Goal: Task Accomplishment & Management: Manage account settings

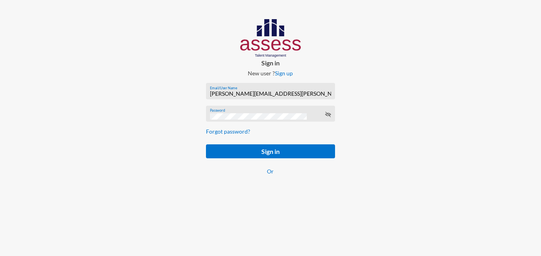
click at [253, 87] on div "[PERSON_NAME][EMAIL_ADDRESS][PERSON_NAME][DOMAIN_NAME] Email/User Name" at bounding box center [270, 93] width 121 height 12
click at [268, 98] on form "[PERSON_NAME][EMAIL_ADDRESS][PERSON_NAME][DOMAIN_NAME] Email/User Name Password…" at bounding box center [271, 133] width 142 height 114
click at [268, 98] on div "[PERSON_NAME][EMAIL_ADDRESS][PERSON_NAME][DOMAIN_NAME] Email/User Name" at bounding box center [270, 93] width 121 height 12
click at [257, 95] on input "[PERSON_NAME][EMAIL_ADDRESS][PERSON_NAME][DOMAIN_NAME]" at bounding box center [270, 93] width 121 height 6
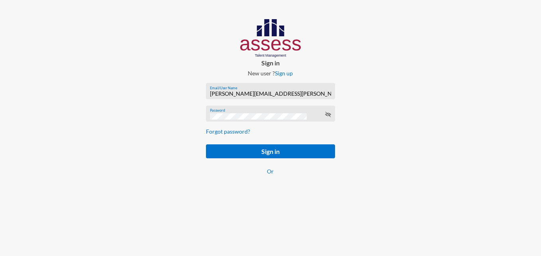
click at [255, 91] on input "[PERSON_NAME][EMAIL_ADDRESS][PERSON_NAME][DOMAIN_NAME]" at bounding box center [270, 93] width 121 height 6
paste input "[URL][DOMAIN_NAME]"
type input "[URL][DOMAIN_NAME]"
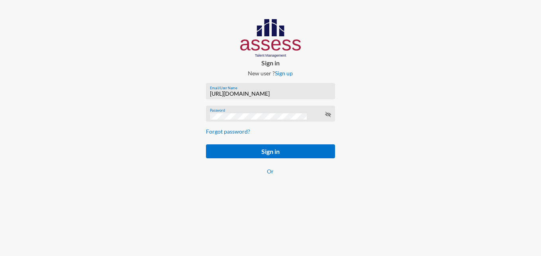
click at [255, 91] on input "[URL][DOMAIN_NAME]" at bounding box center [270, 93] width 121 height 6
paste input "mhspl15342"
type input "mhspl15342"
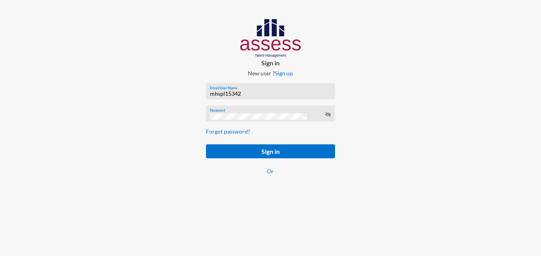
click at [206, 144] on button "Sign in" at bounding box center [270, 151] width 129 height 14
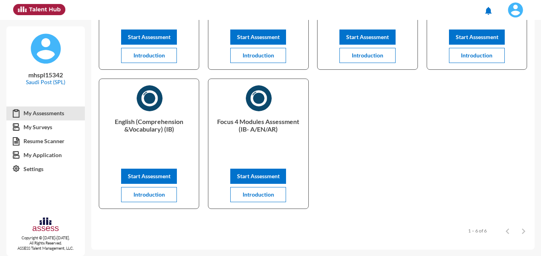
scroll to position [125, 0]
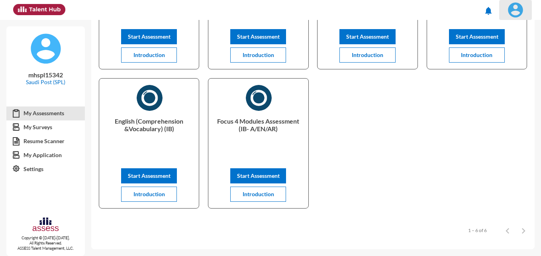
click at [517, 13] on img at bounding box center [515, 10] width 16 height 16
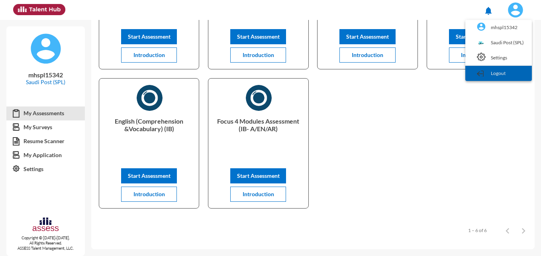
click at [500, 73] on link "Logout" at bounding box center [498, 73] width 59 height 15
